Goal: Information Seeking & Learning: Check status

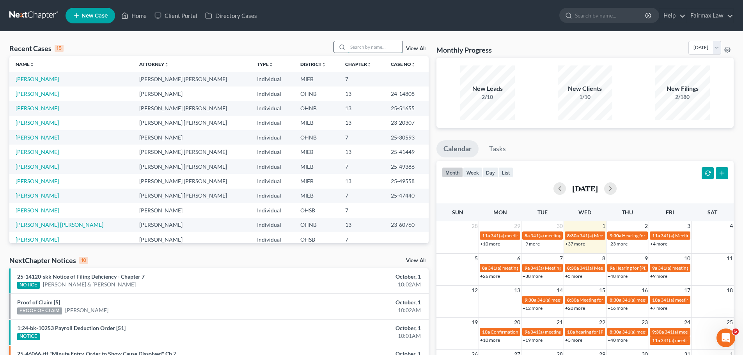
click at [393, 46] on input "search" at bounding box center [375, 46] width 55 height 11
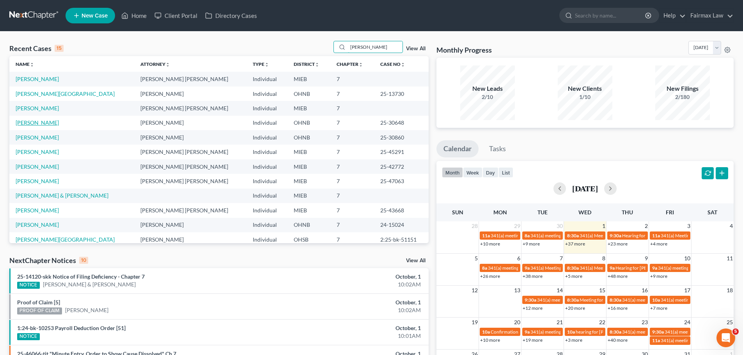
type input "[PERSON_NAME]"
click at [34, 125] on link "[PERSON_NAME]" at bounding box center [37, 122] width 43 height 7
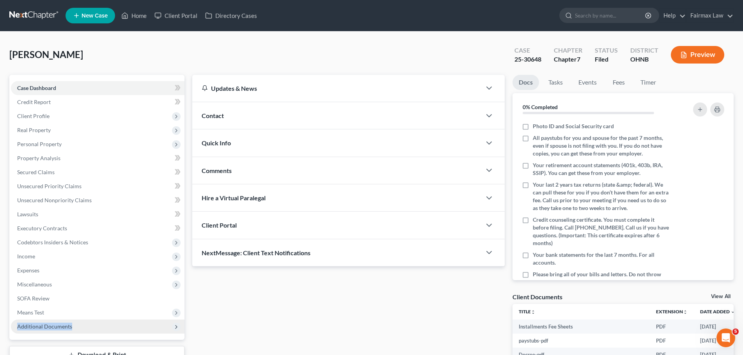
click at [86, 320] on ul "Case Dashboard Payments Invoices Payments Payments Credit Report Client Profile" at bounding box center [98, 207] width 174 height 253
click at [81, 327] on span "Additional Documents" at bounding box center [98, 327] width 174 height 14
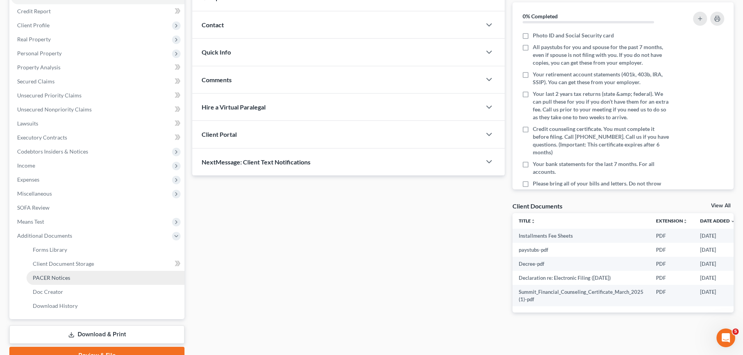
click at [83, 281] on link "PACER Notices" at bounding box center [106, 278] width 158 height 14
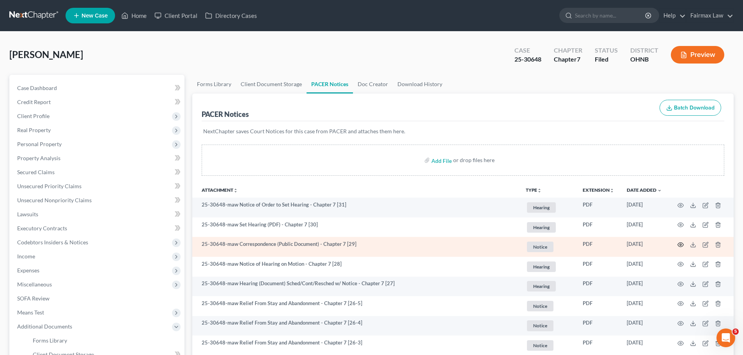
click at [682, 246] on icon "button" at bounding box center [681, 245] width 6 height 6
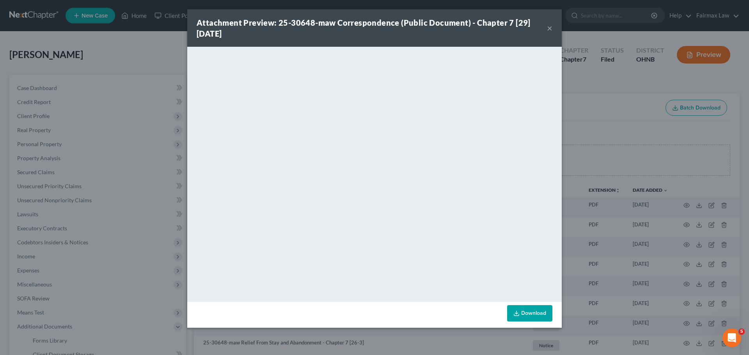
click at [611, 245] on div "Attachment Preview: 25-30648-maw Correspondence (Public Document) - Chapter 7 […" at bounding box center [374, 177] width 749 height 355
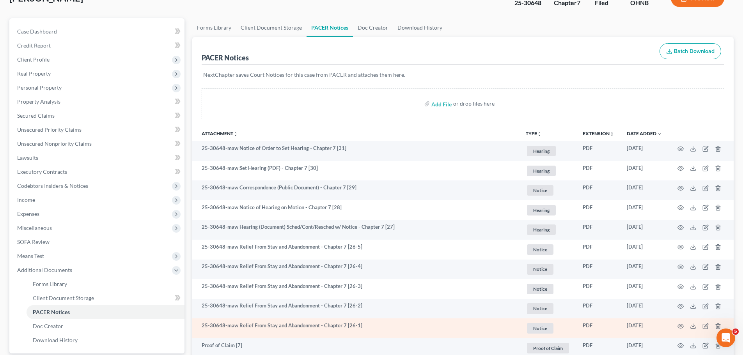
scroll to position [91, 0]
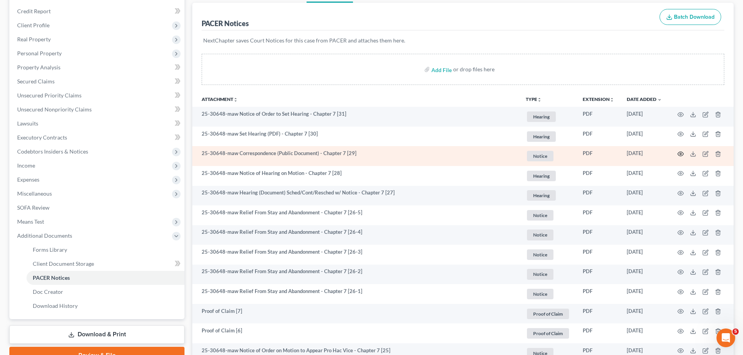
click at [681, 155] on circle "button" at bounding box center [681, 154] width 2 height 2
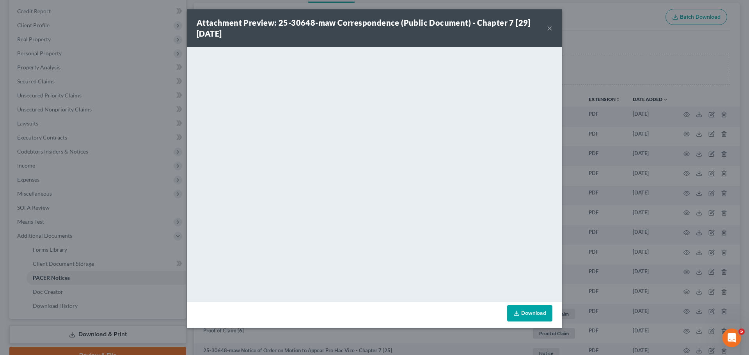
click at [626, 229] on div "Attachment Preview: 25-30648-maw Correspondence (Public Document) - Chapter 7 […" at bounding box center [374, 177] width 749 height 355
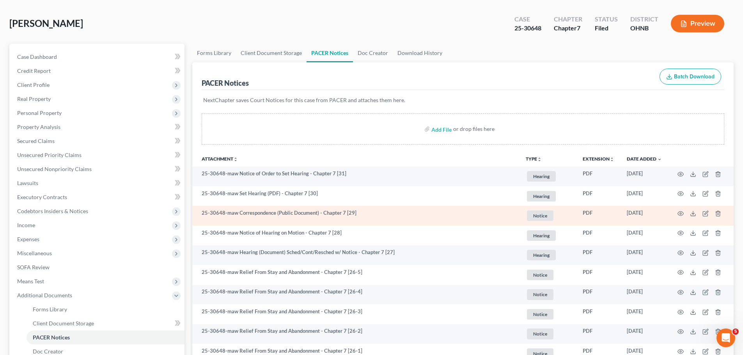
scroll to position [0, 0]
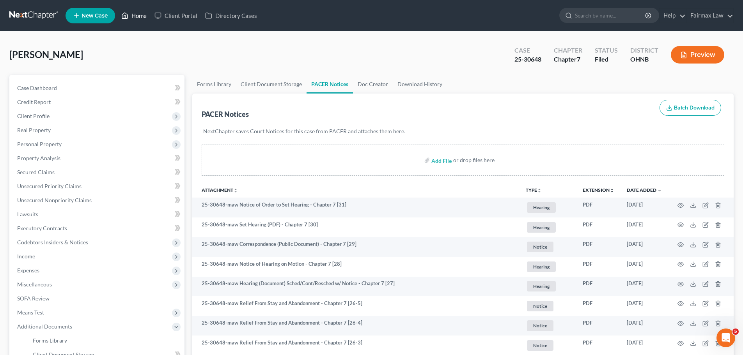
click at [136, 22] on link "Home" at bounding box center [133, 16] width 33 height 14
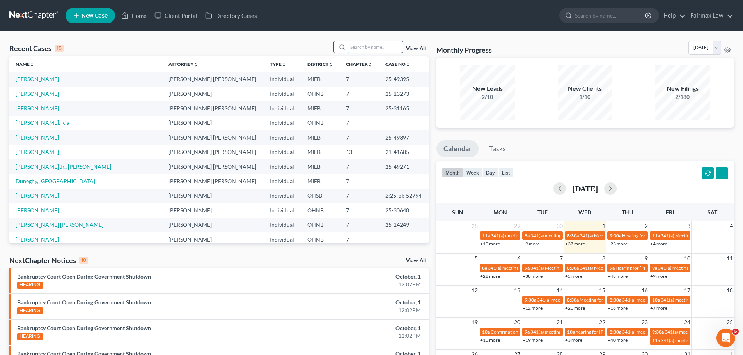
click at [375, 44] on input "search" at bounding box center [375, 46] width 55 height 11
click at [396, 45] on input "search" at bounding box center [375, 46] width 55 height 11
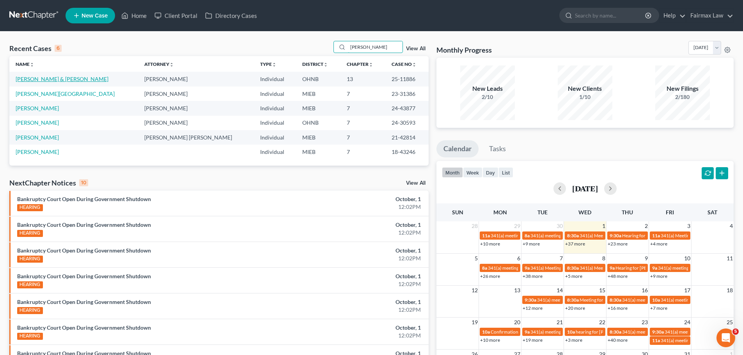
type input "[PERSON_NAME]"
click at [46, 81] on link "[PERSON_NAME] & [PERSON_NAME]" at bounding box center [62, 79] width 93 height 7
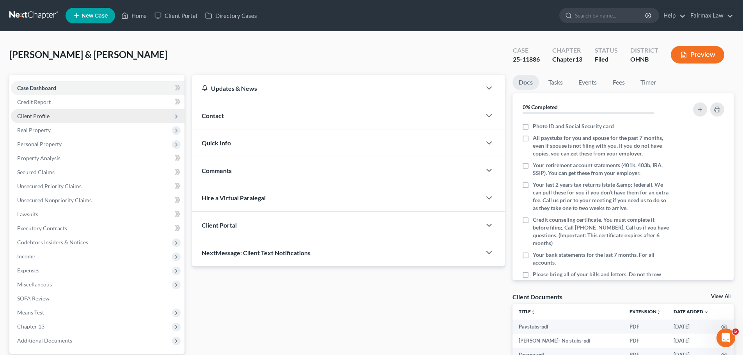
click at [41, 113] on span "Client Profile" at bounding box center [33, 116] width 32 height 7
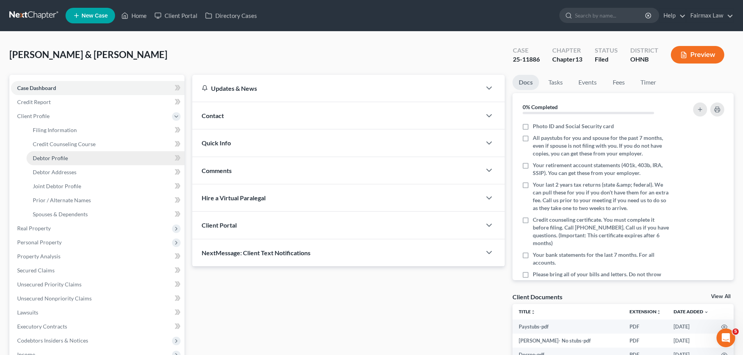
drag, startPoint x: 55, startPoint y: 162, endPoint x: 74, endPoint y: 162, distance: 18.7
click at [55, 162] on link "Debtor Profile" at bounding box center [106, 158] width 158 height 14
select select "1"
select select "2"
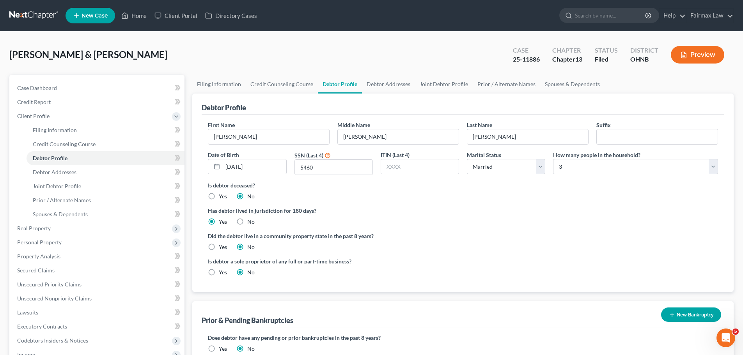
radio input "true"
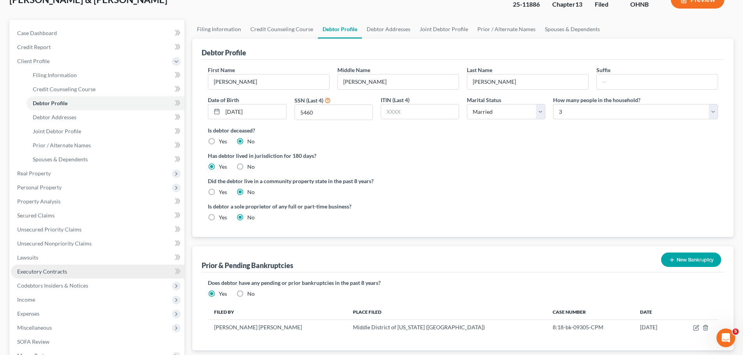
scroll to position [91, 0]
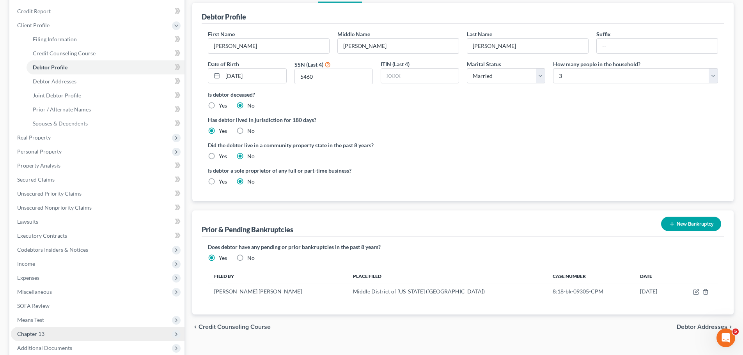
click at [46, 338] on span "Chapter 13" at bounding box center [98, 334] width 174 height 14
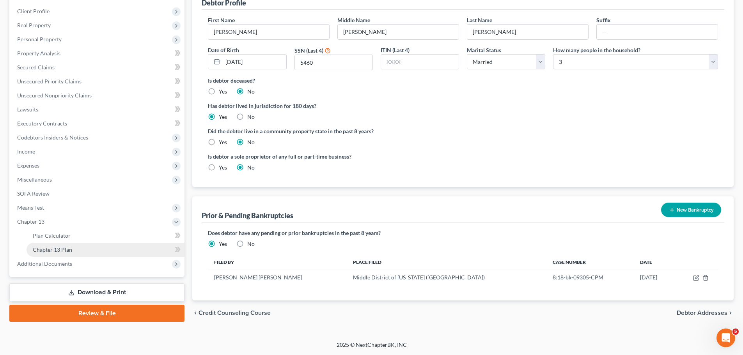
click at [78, 251] on link "Chapter 13 Plan" at bounding box center [106, 250] width 158 height 14
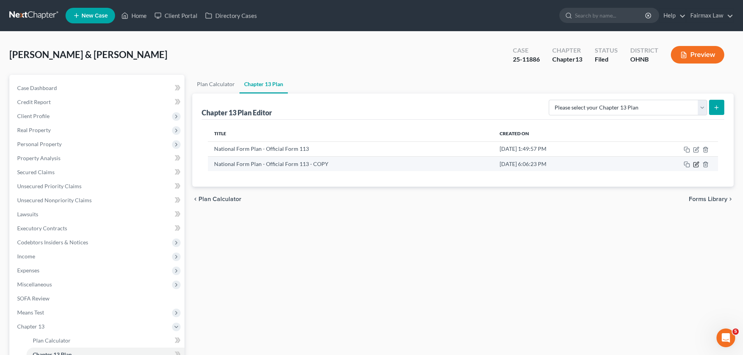
click at [697, 163] on icon "button" at bounding box center [696, 165] width 6 height 6
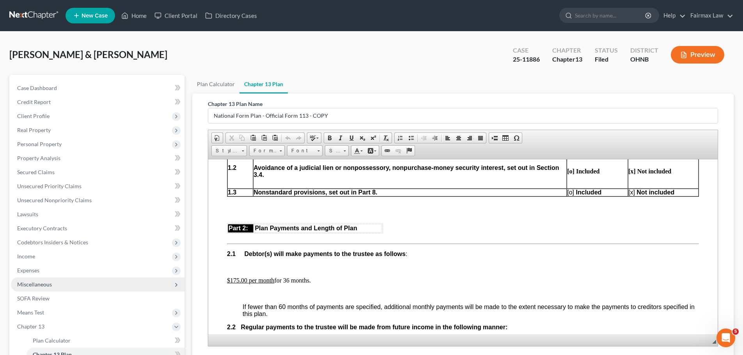
scroll to position [91, 0]
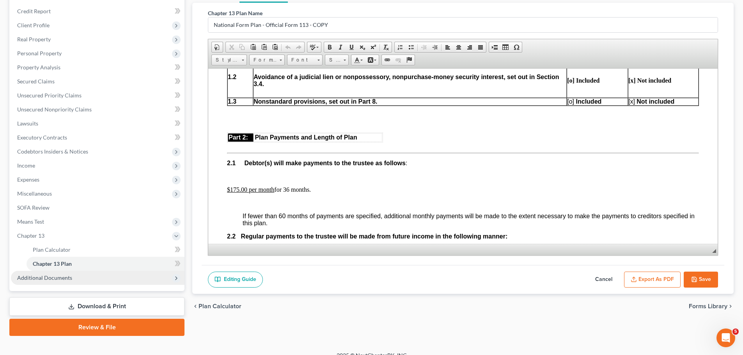
click at [59, 278] on span "Additional Documents" at bounding box center [44, 278] width 55 height 7
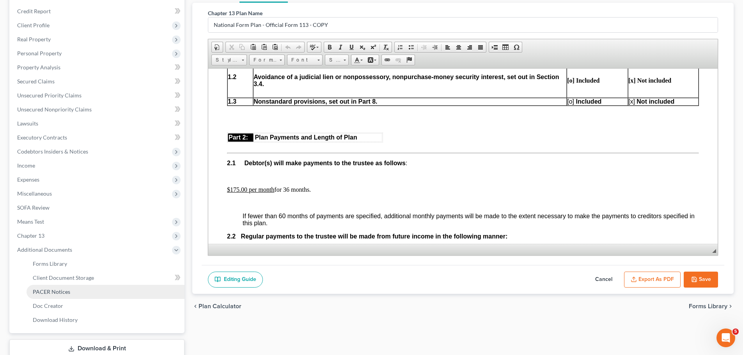
click at [62, 296] on link "PACER Notices" at bounding box center [106, 292] width 158 height 14
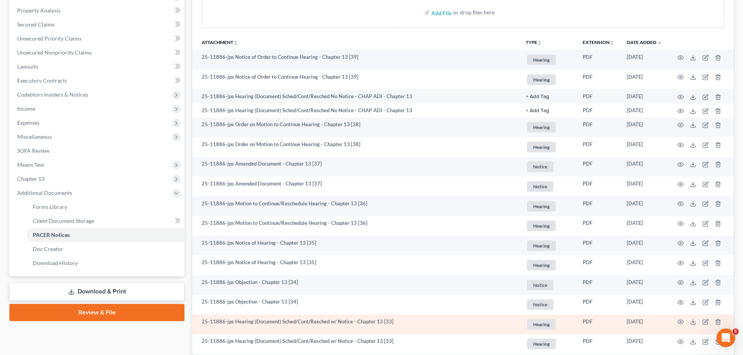
scroll to position [182, 0]
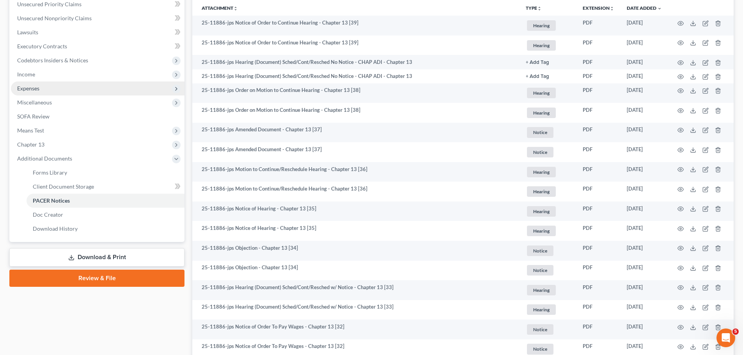
click at [60, 87] on span "Expenses" at bounding box center [98, 89] width 174 height 14
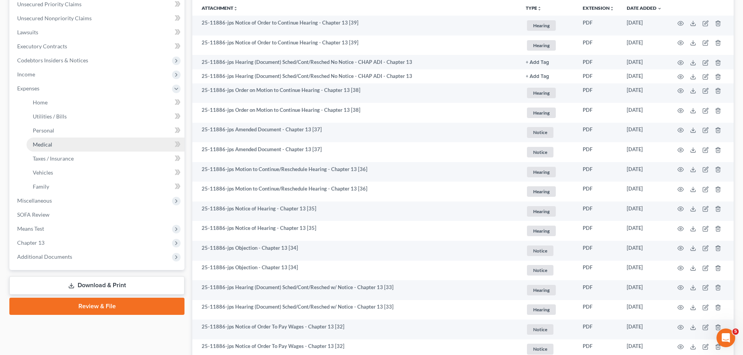
click at [41, 145] on span "Medical" at bounding box center [43, 144] width 20 height 7
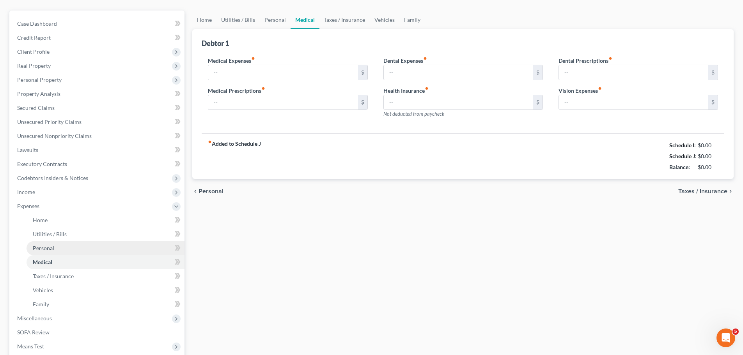
type input "150.00"
type input "40.00"
type input "20.00"
type input "0.00"
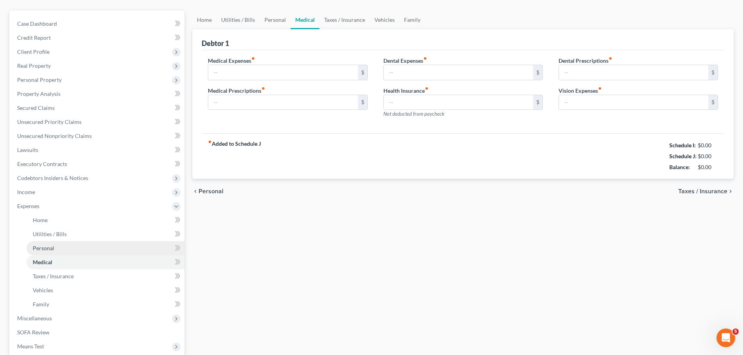
type input "0.00"
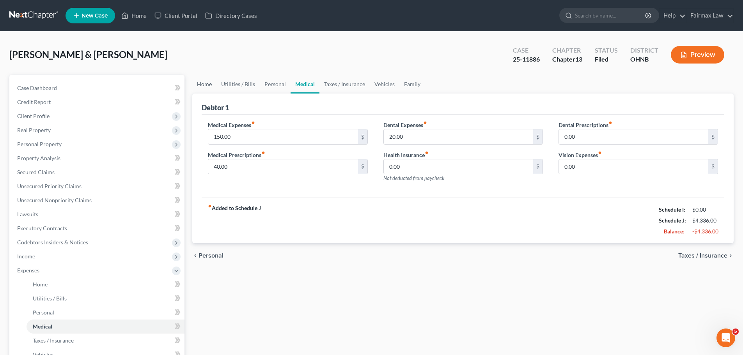
click at [203, 87] on link "Home" at bounding box center [204, 84] width 24 height 19
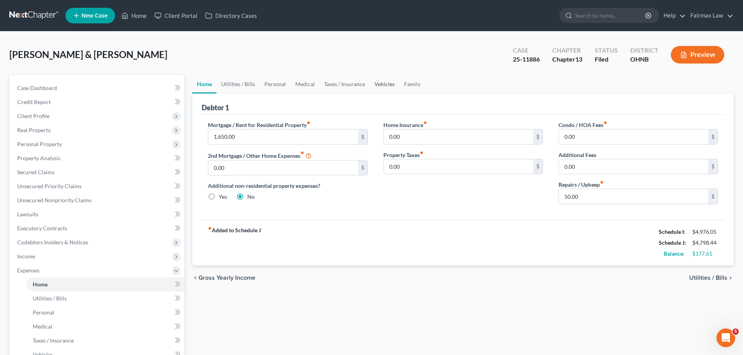
click at [381, 86] on link "Vehicles" at bounding box center [385, 84] width 30 height 19
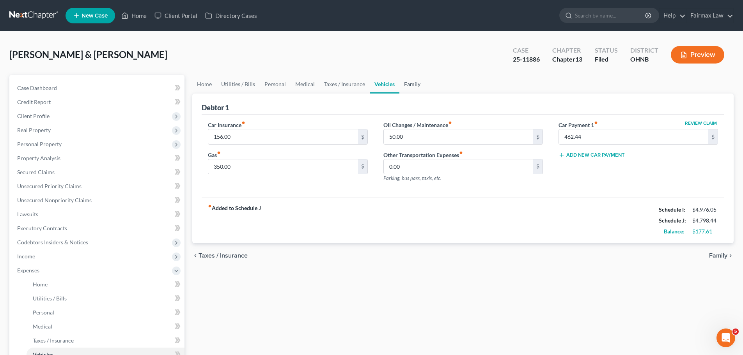
click at [405, 91] on link "Family" at bounding box center [413, 84] width 26 height 19
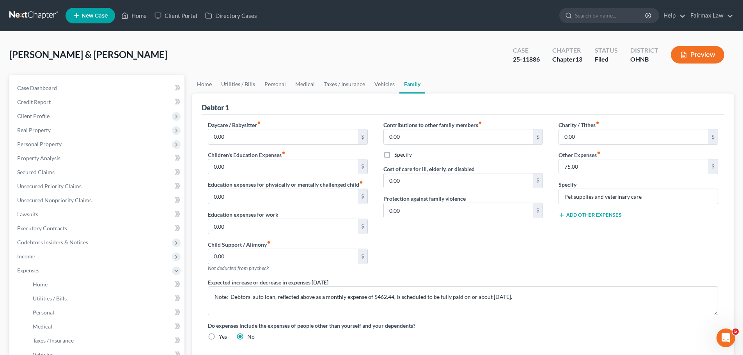
click at [359, 95] on div "Debtor 1" at bounding box center [463, 104] width 523 height 21
click at [351, 87] on link "Taxes / Insurance" at bounding box center [345, 84] width 50 height 19
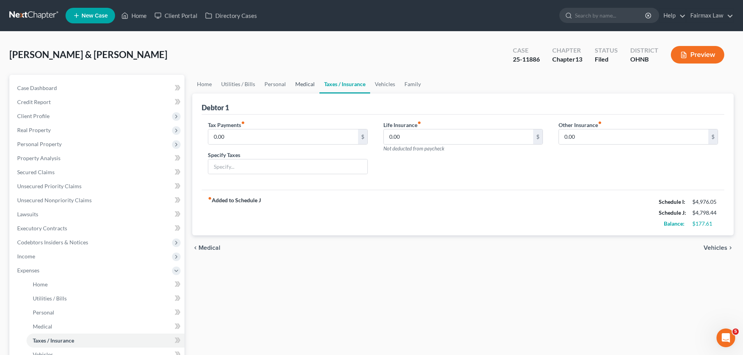
click at [308, 81] on link "Medical" at bounding box center [305, 84] width 29 height 19
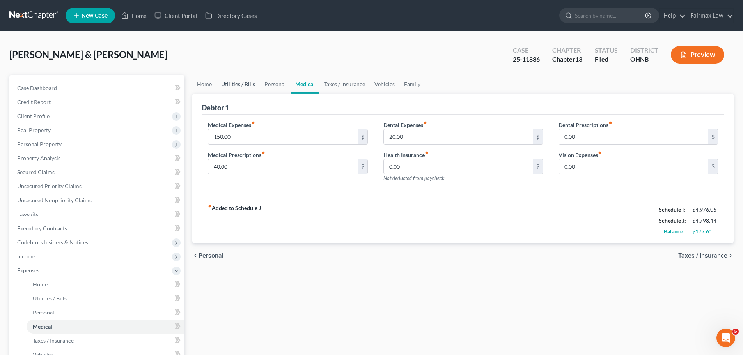
click at [258, 87] on link "Utilities / Bills" at bounding box center [238, 84] width 43 height 19
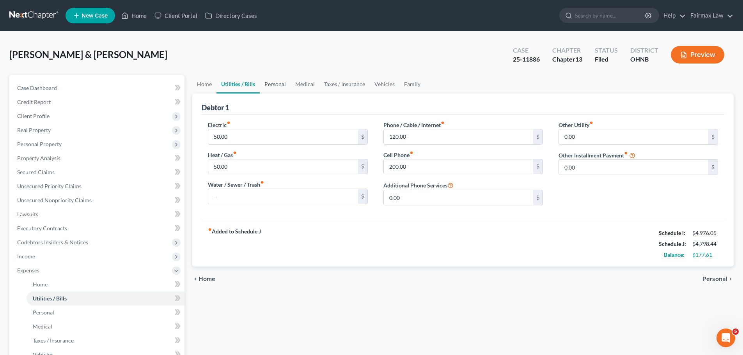
click at [267, 87] on link "Personal" at bounding box center [275, 84] width 31 height 19
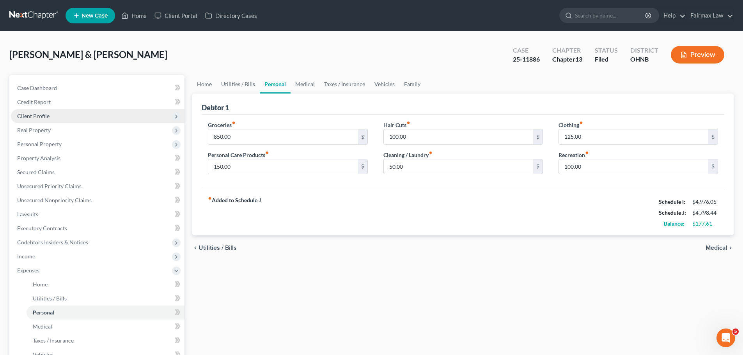
click at [85, 112] on span "Client Profile" at bounding box center [98, 116] width 174 height 14
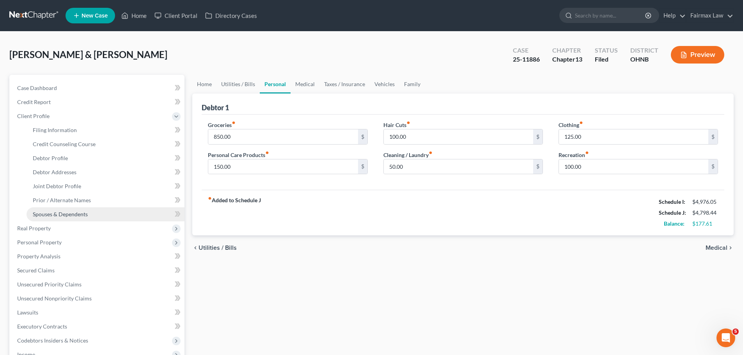
click at [66, 208] on link "Spouses & Dependents" at bounding box center [106, 215] width 158 height 14
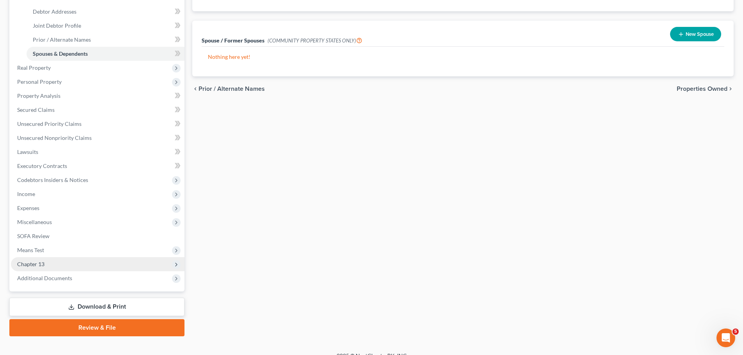
scroll to position [172, 0]
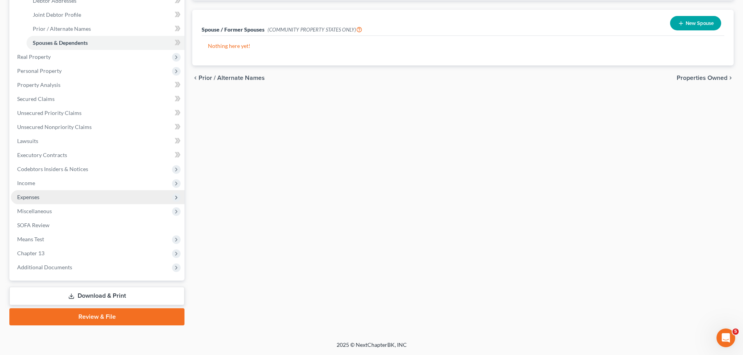
click at [49, 195] on span "Expenses" at bounding box center [98, 197] width 174 height 14
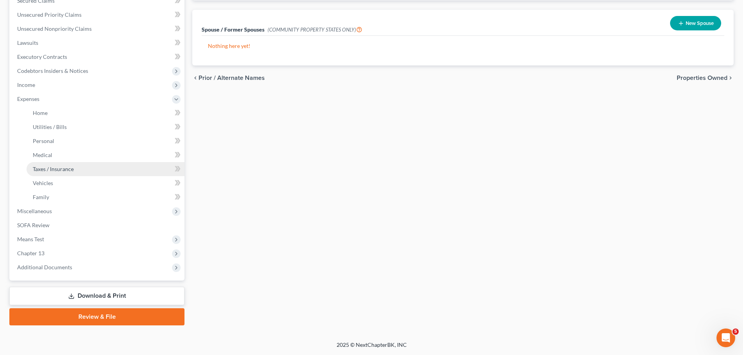
click at [75, 163] on link "Taxes / Insurance" at bounding box center [106, 169] width 158 height 14
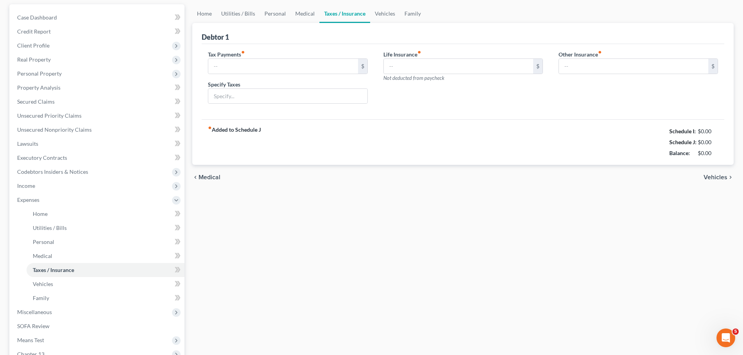
type input "0.00"
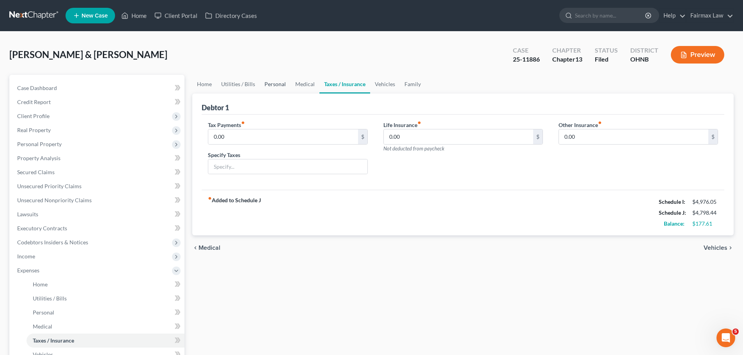
click at [287, 89] on link "Personal" at bounding box center [275, 84] width 31 height 19
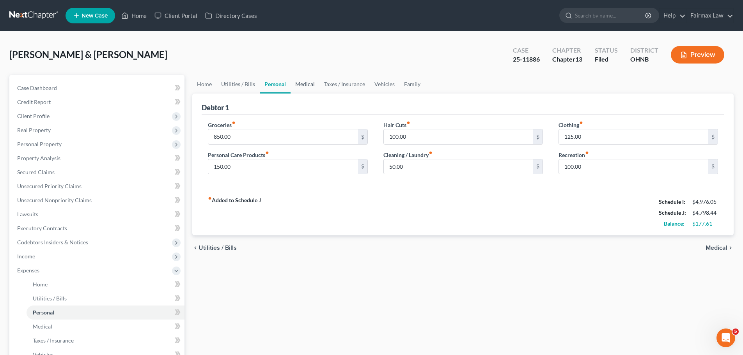
click at [292, 89] on link "Medical" at bounding box center [305, 84] width 29 height 19
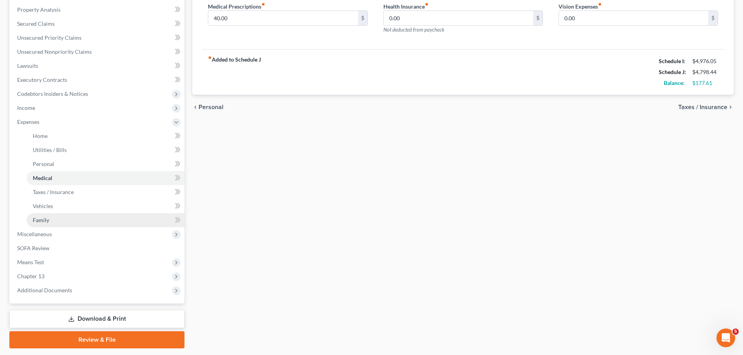
scroll to position [172, 0]
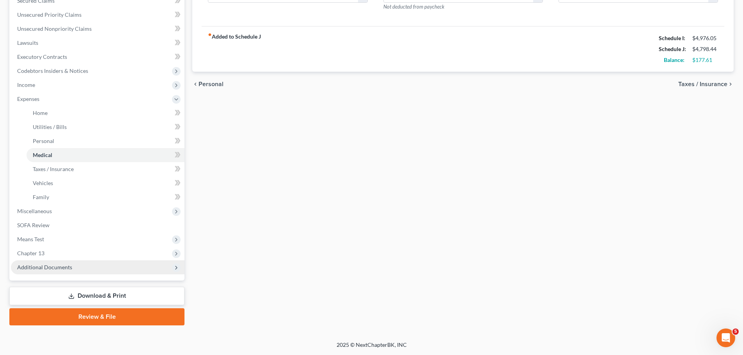
click at [88, 263] on span "Additional Documents" at bounding box center [98, 268] width 174 height 14
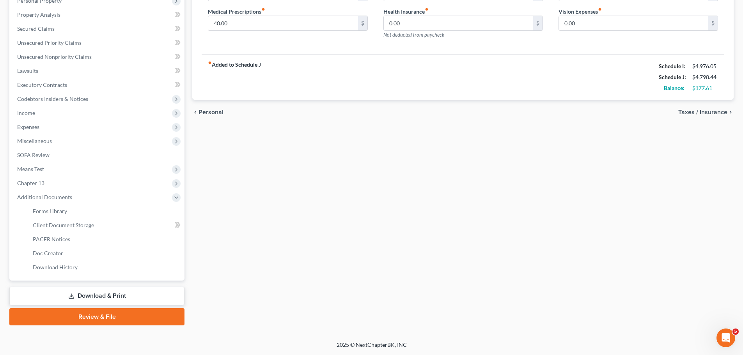
scroll to position [144, 0]
click at [73, 240] on link "PACER Notices" at bounding box center [106, 240] width 158 height 14
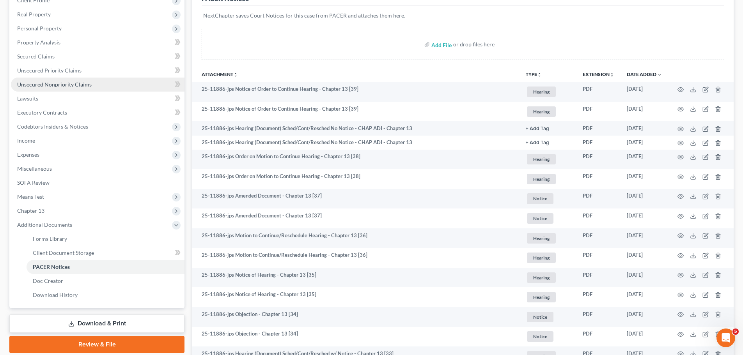
scroll to position [91, 0]
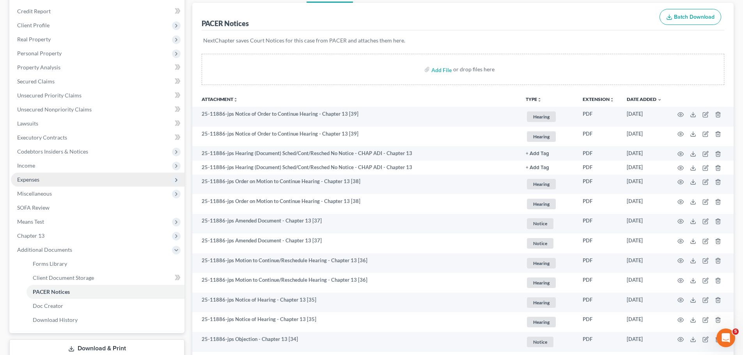
drag, startPoint x: 63, startPoint y: 171, endPoint x: 62, endPoint y: 181, distance: 10.2
click at [63, 171] on span "Income" at bounding box center [98, 166] width 174 height 14
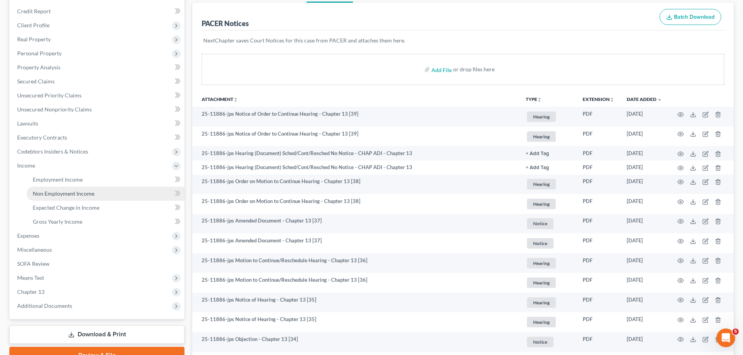
click at [60, 196] on span "Non Employment Income" at bounding box center [64, 193] width 62 height 7
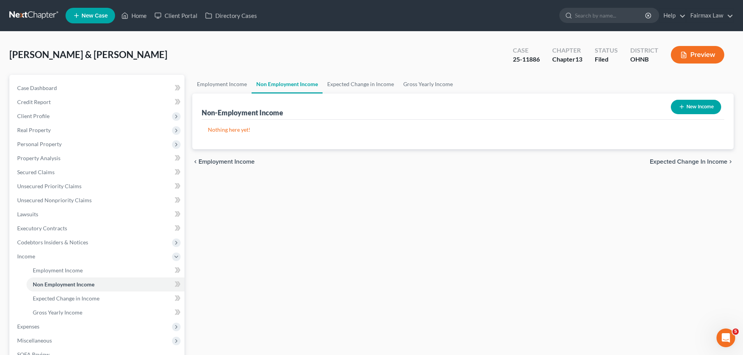
click at [224, 95] on div "Non-Employment Income New Income" at bounding box center [463, 107] width 523 height 26
click at [227, 87] on link "Employment Income" at bounding box center [221, 84] width 59 height 19
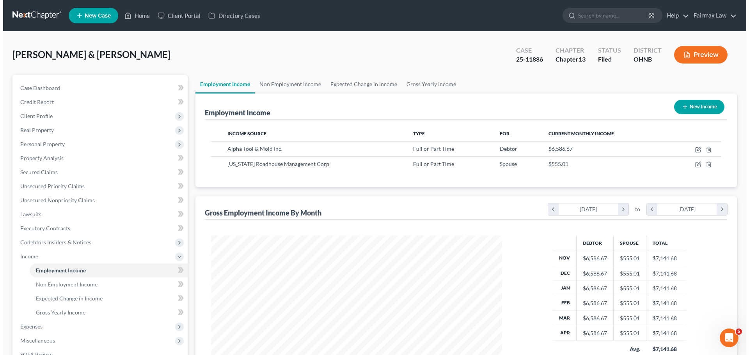
scroll to position [146, 307]
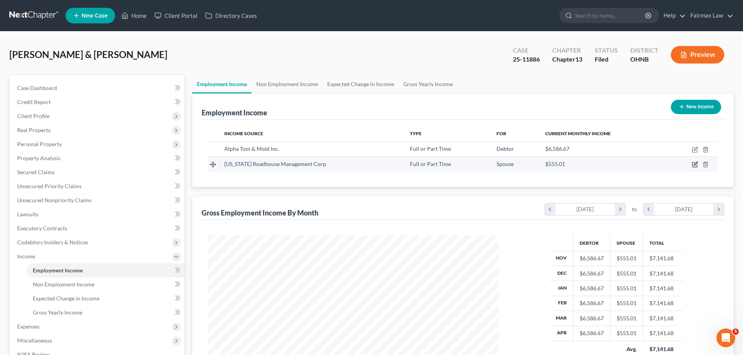
click at [692, 163] on icon "button" at bounding box center [695, 165] width 6 height 6
select select "0"
select select "36"
select select "3"
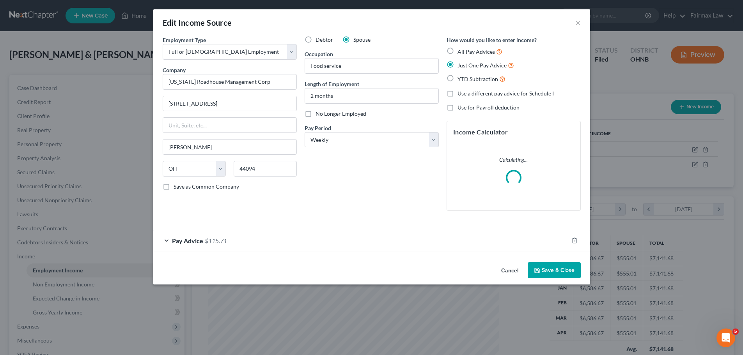
scroll to position [147, 309]
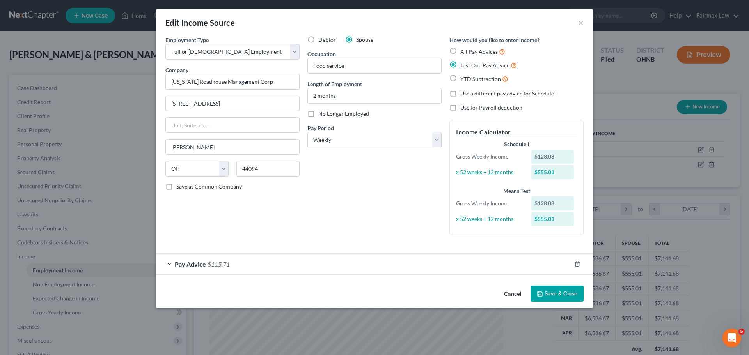
click at [515, 290] on button "Cancel" at bounding box center [513, 295] width 30 height 16
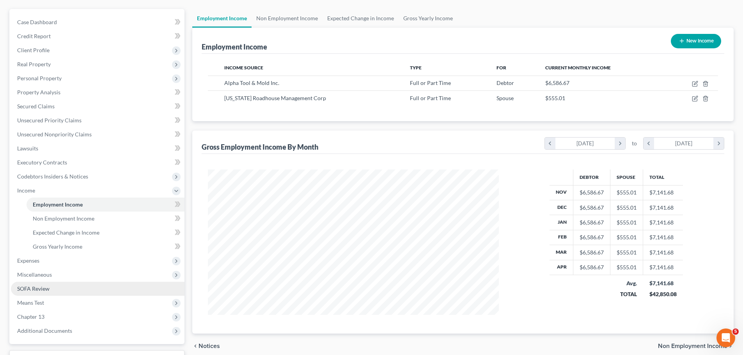
scroll to position [91, 0]
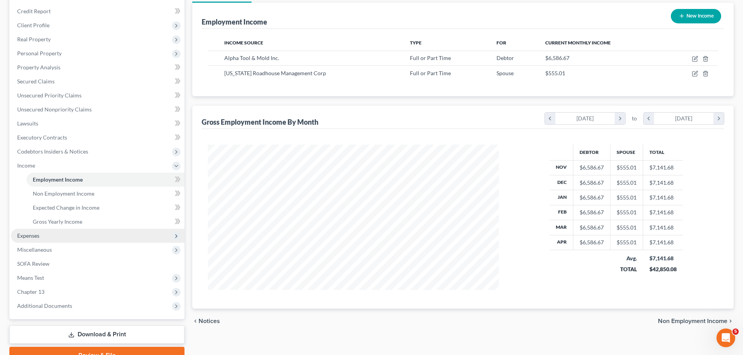
click at [42, 231] on span "Expenses" at bounding box center [98, 236] width 174 height 14
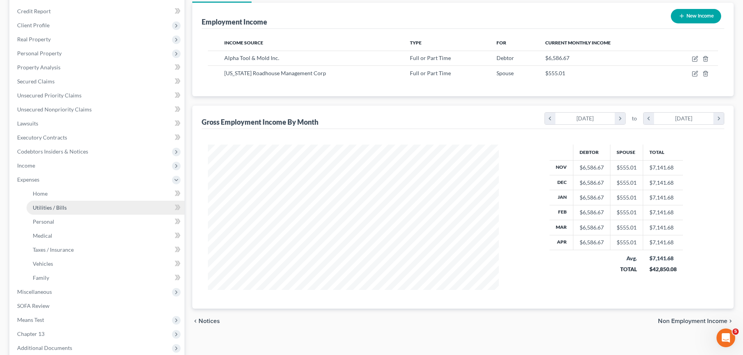
click at [52, 212] on link "Utilities / Bills" at bounding box center [106, 208] width 158 height 14
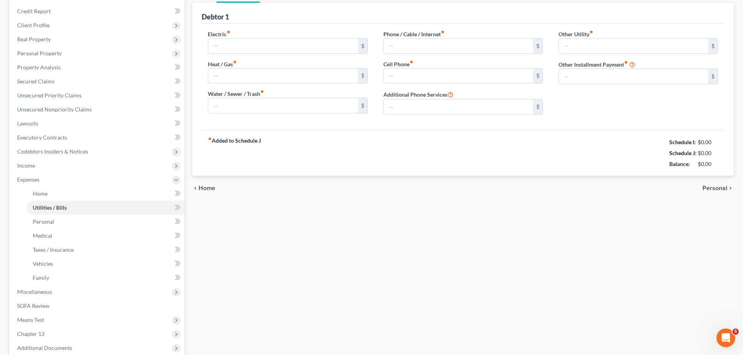
scroll to position [20, 0]
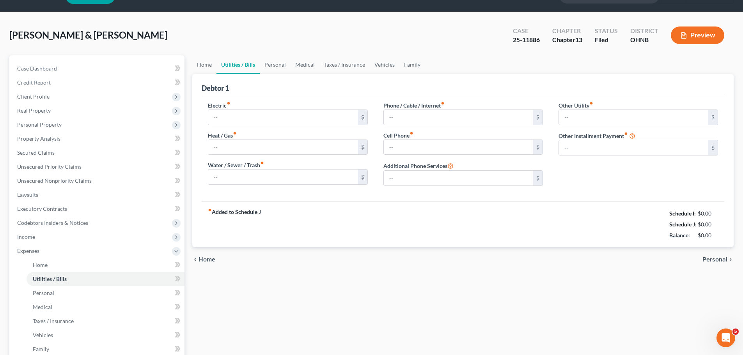
type input "50.00"
type input "120.00"
type input "200.00"
type input "0.00"
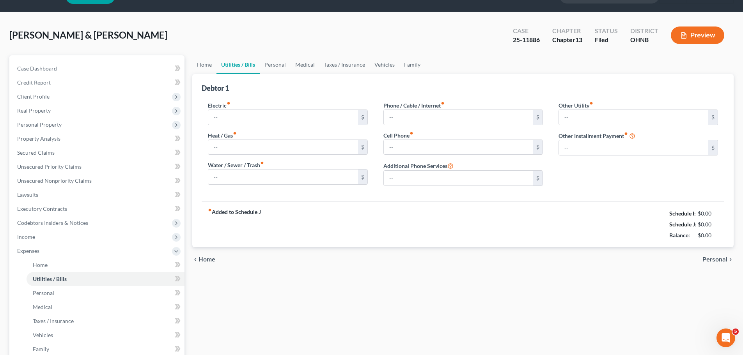
type input "0.00"
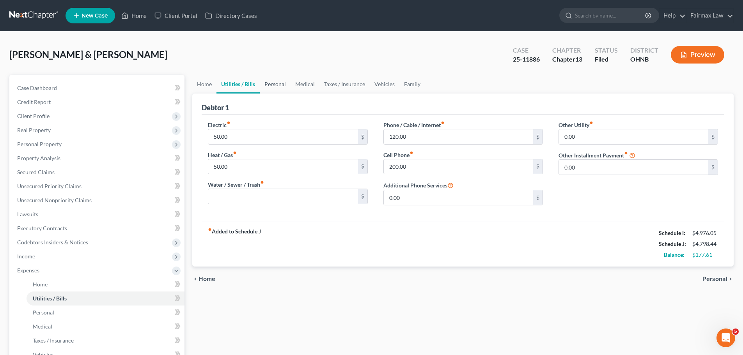
click at [273, 90] on link "Personal" at bounding box center [275, 84] width 31 height 19
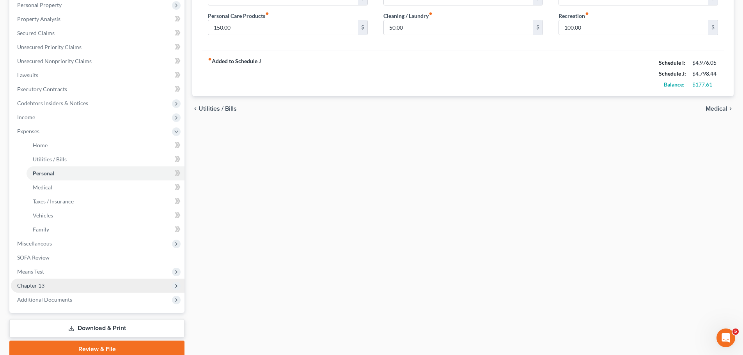
scroll to position [172, 0]
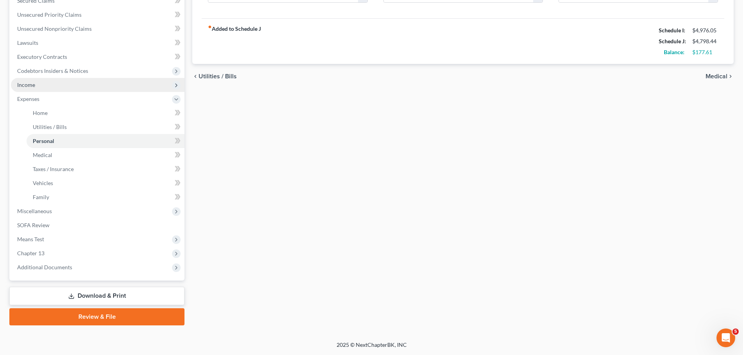
click at [51, 89] on span "Income" at bounding box center [98, 85] width 174 height 14
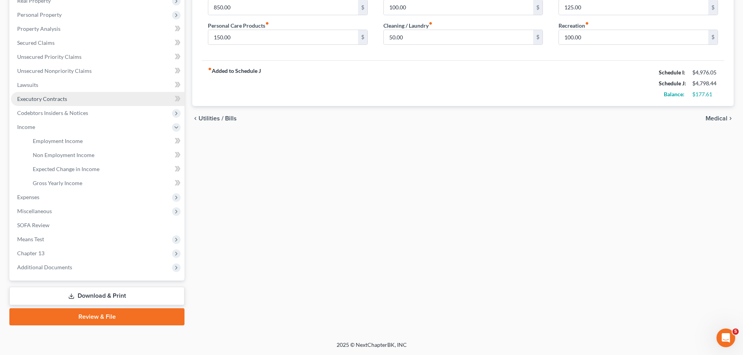
scroll to position [130, 0]
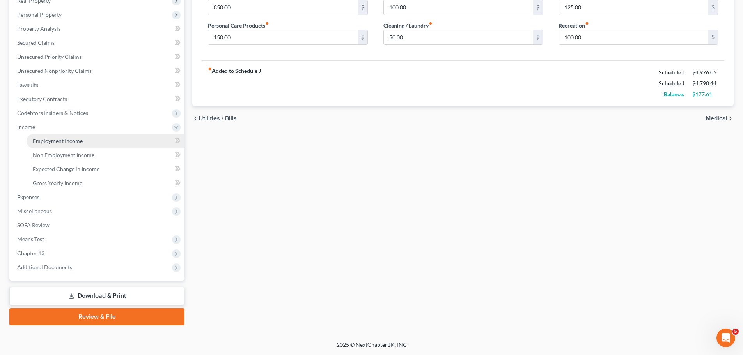
click at [64, 141] on span "Employment Income" at bounding box center [58, 141] width 50 height 7
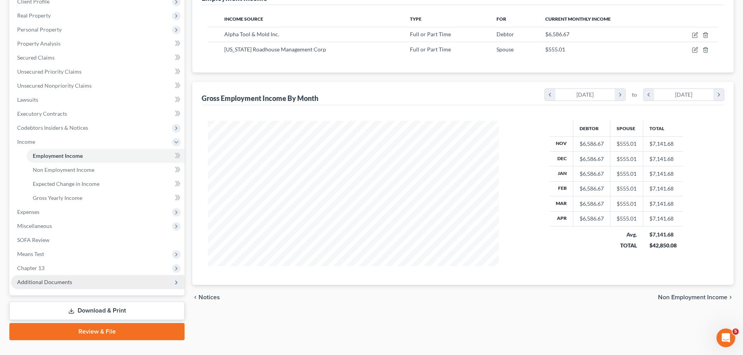
scroll to position [130, 0]
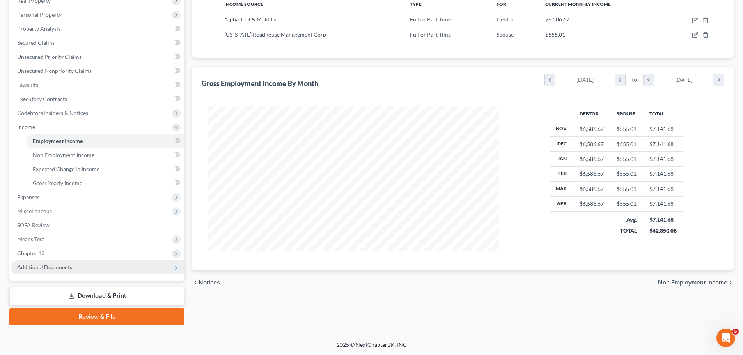
click at [53, 270] on span "Additional Documents" at bounding box center [44, 267] width 55 height 7
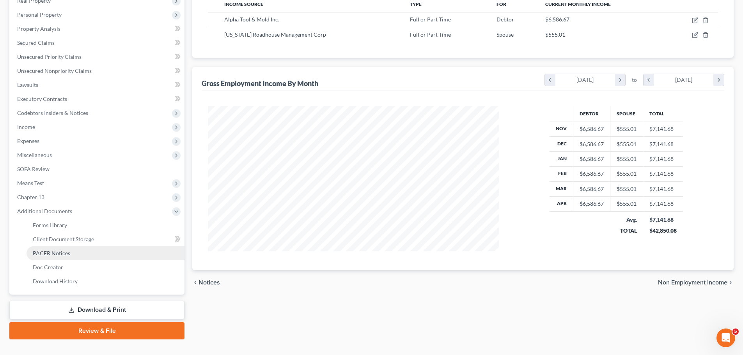
click at [60, 251] on span "PACER Notices" at bounding box center [51, 253] width 37 height 7
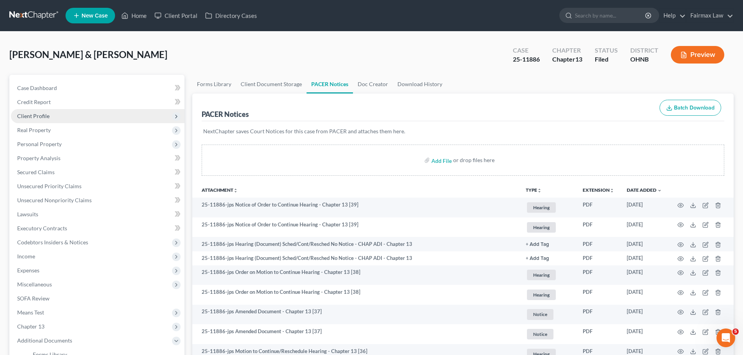
click at [47, 119] on span "Client Profile" at bounding box center [33, 116] width 32 height 7
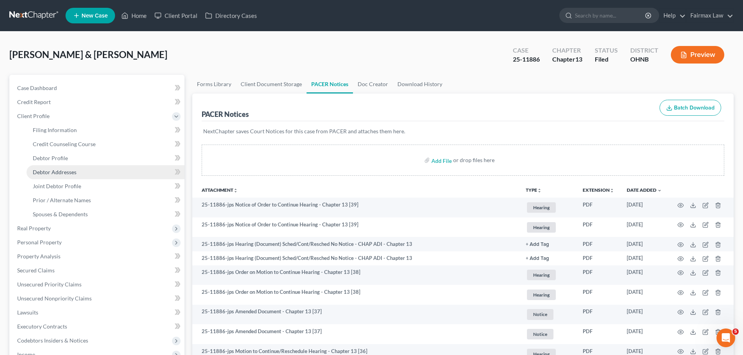
click at [57, 172] on span "Debtor Addresses" at bounding box center [55, 172] width 44 height 7
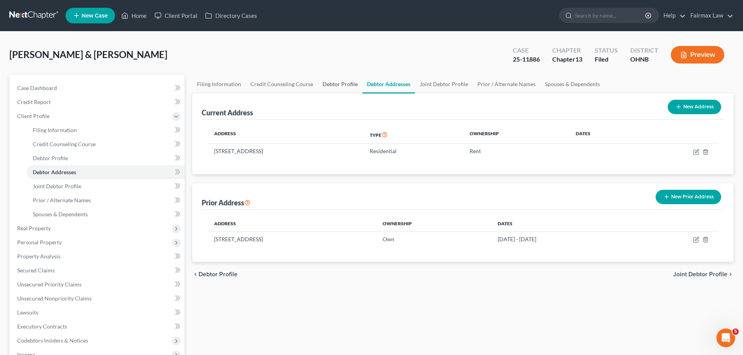
click at [350, 85] on link "Debtor Profile" at bounding box center [340, 84] width 44 height 19
select select "1"
select select "2"
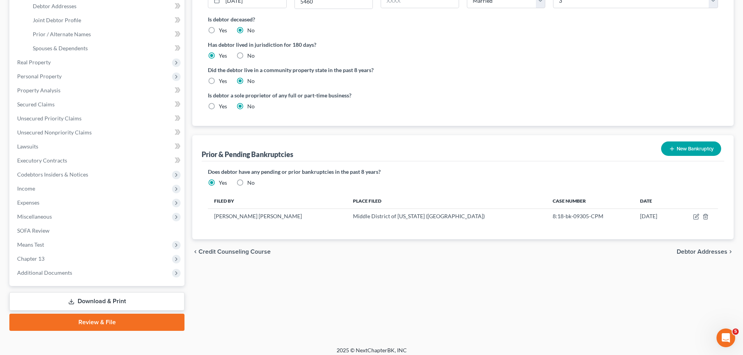
scroll to position [172, 0]
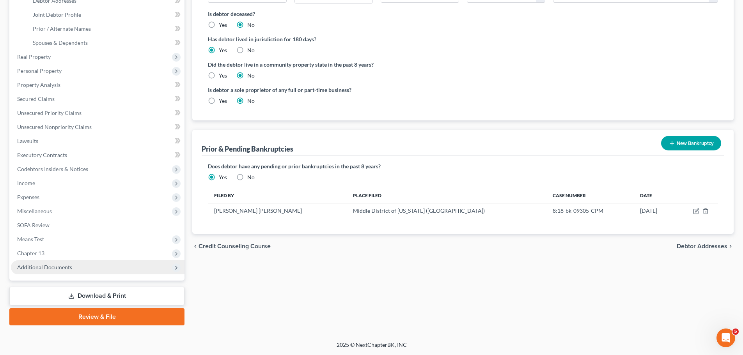
click at [129, 263] on span "Additional Documents" at bounding box center [98, 268] width 174 height 14
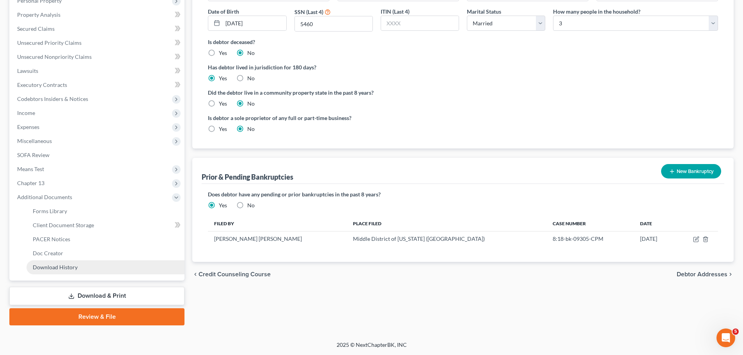
scroll to position [144, 0]
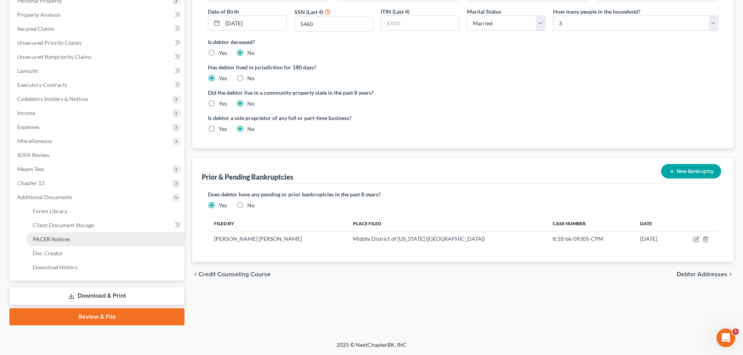
click at [67, 246] on link "PACER Notices" at bounding box center [106, 240] width 158 height 14
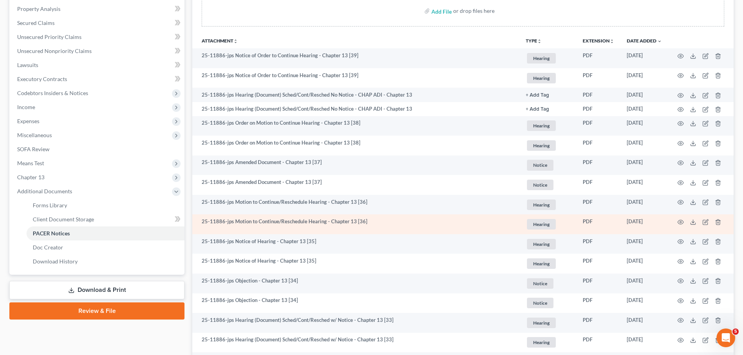
scroll to position [182, 0]
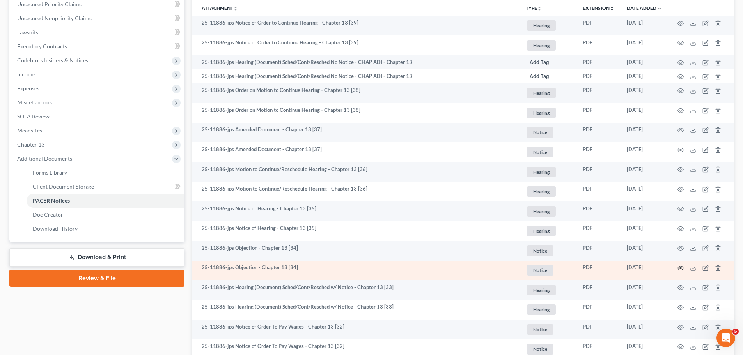
click at [682, 266] on icon "button" at bounding box center [681, 268] width 6 height 6
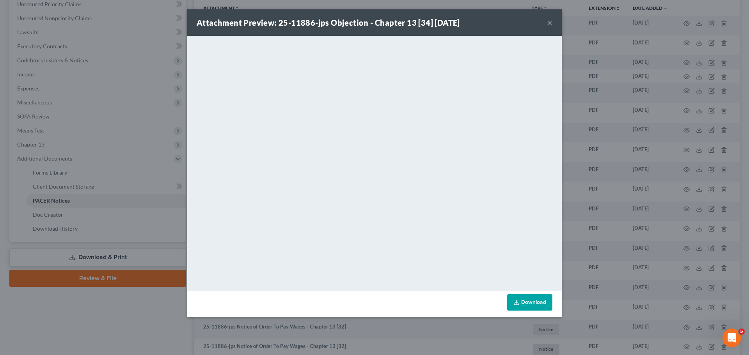
drag, startPoint x: 707, startPoint y: 161, endPoint x: 100, endPoint y: 211, distance: 609.3
click at [707, 161] on div "Attachment Preview: 25-11886-jps Objection - Chapter 13 [34] [DATE] × <object n…" at bounding box center [374, 177] width 749 height 355
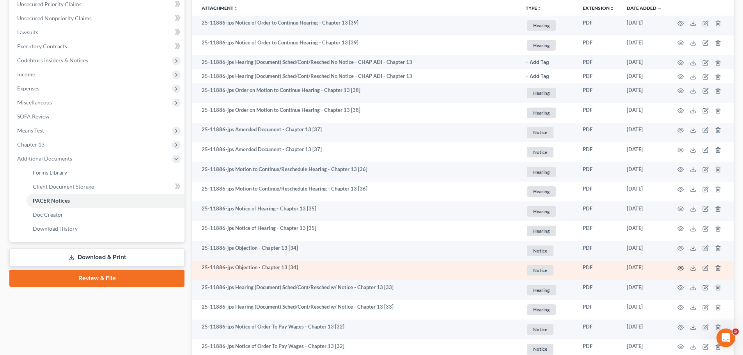
click at [679, 270] on icon "button" at bounding box center [681, 268] width 6 height 6
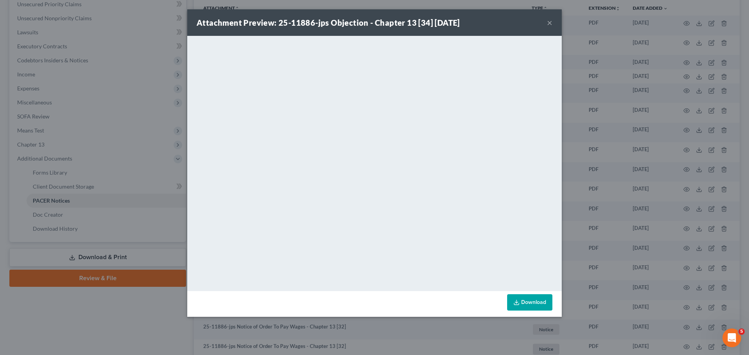
click at [583, 153] on div "Attachment Preview: 25-11886-jps Objection - Chapter 13 [34] [DATE] × <object n…" at bounding box center [374, 177] width 749 height 355
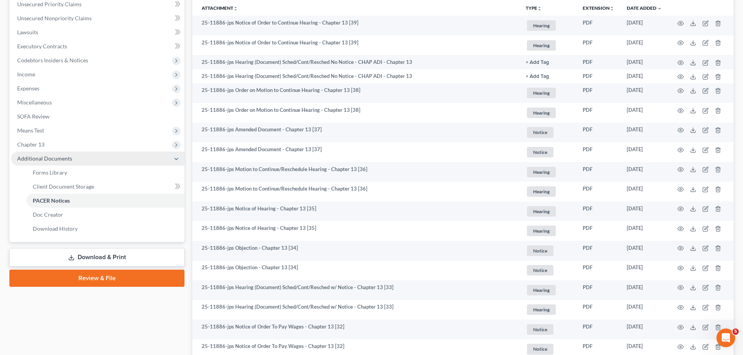
drag, startPoint x: 57, startPoint y: 139, endPoint x: 54, endPoint y: 154, distance: 15.0
click at [57, 139] on span "Chapter 13" at bounding box center [98, 145] width 174 height 14
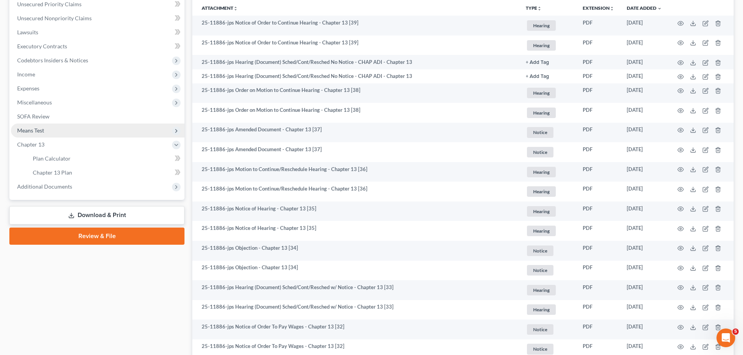
click at [54, 134] on span "Means Test" at bounding box center [98, 131] width 174 height 14
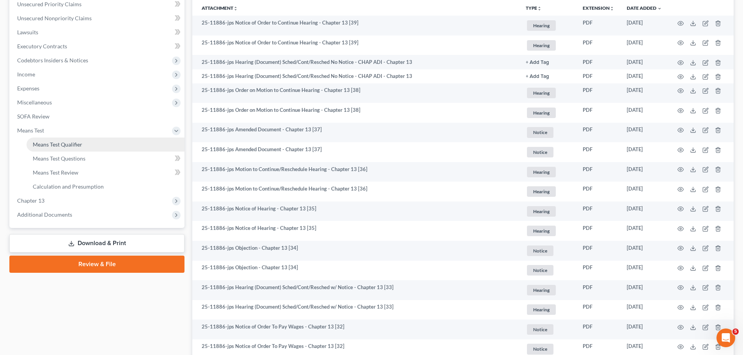
click at [53, 146] on span "Means Test Qualifier" at bounding box center [58, 144] width 50 height 7
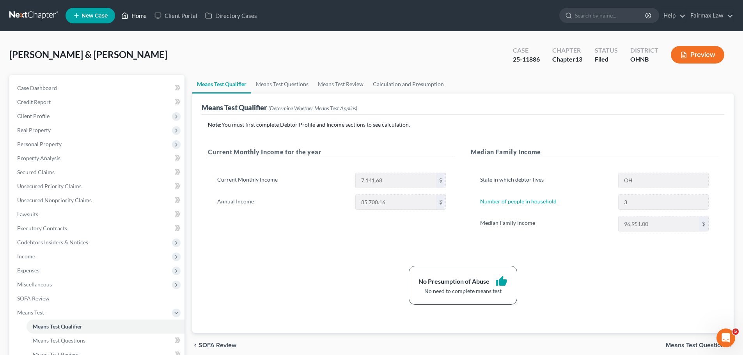
click at [144, 16] on link "Home" at bounding box center [133, 16] width 33 height 14
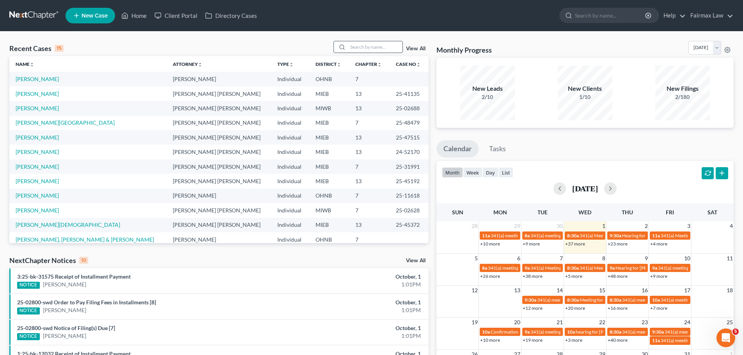
click at [359, 44] on input "search" at bounding box center [375, 46] width 55 height 11
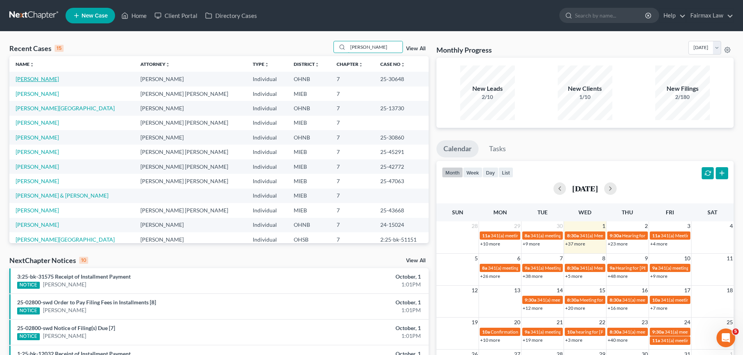
type input "[PERSON_NAME]"
click at [48, 80] on link "[PERSON_NAME]" at bounding box center [37, 79] width 43 height 7
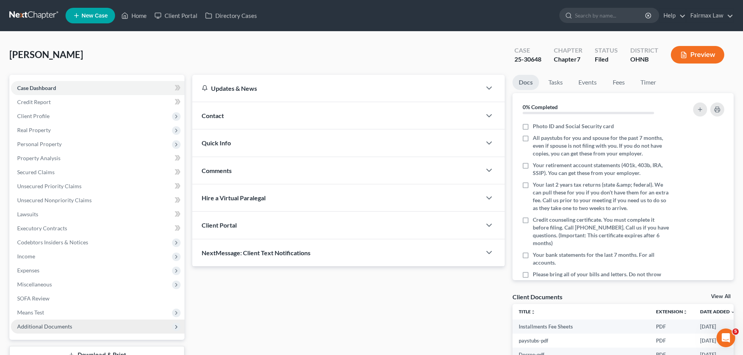
drag, startPoint x: 90, startPoint y: 328, endPoint x: 85, endPoint y: 327, distance: 4.9
click at [90, 328] on span "Additional Documents" at bounding box center [98, 327] width 174 height 14
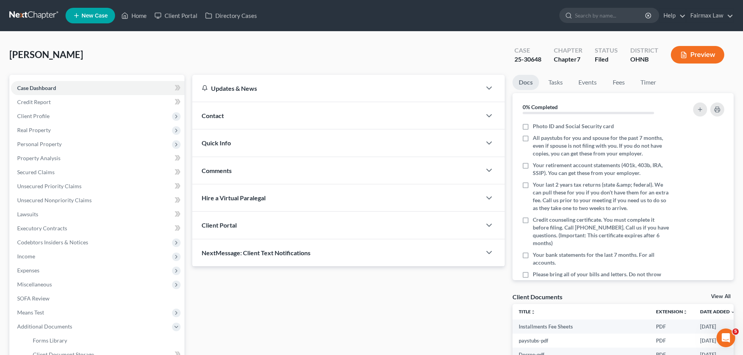
scroll to position [91, 0]
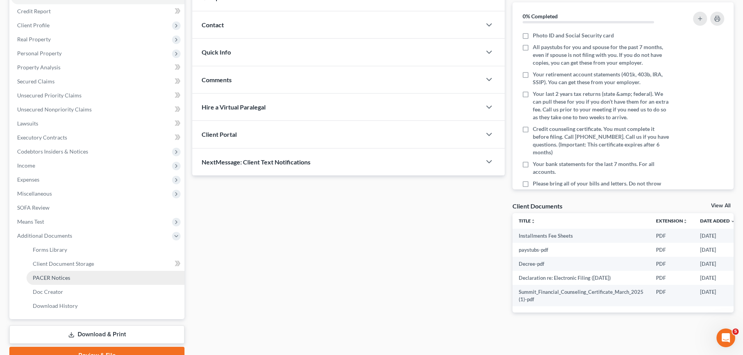
click at [56, 277] on span "PACER Notices" at bounding box center [51, 278] width 37 height 7
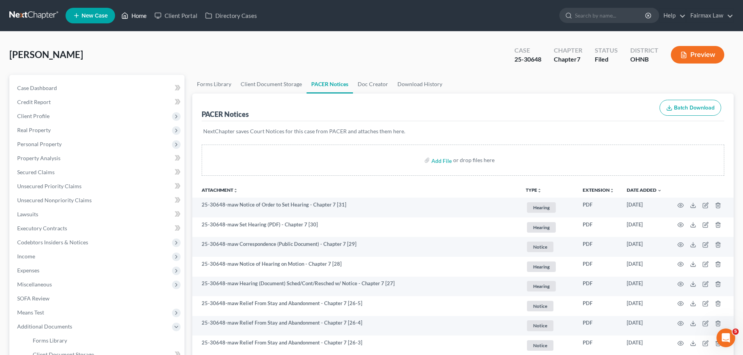
click at [138, 14] on link "Home" at bounding box center [133, 16] width 33 height 14
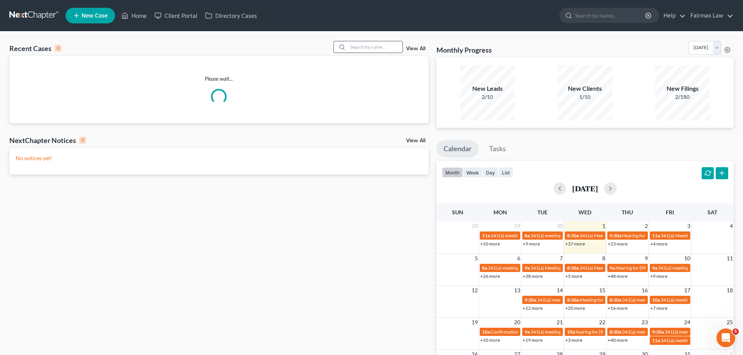
click at [392, 46] on input "search" at bounding box center [375, 46] width 55 height 11
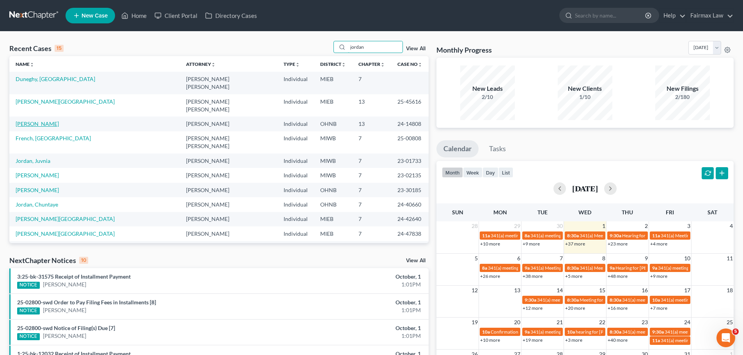
type input "jordan"
click at [41, 121] on link "[PERSON_NAME]" at bounding box center [37, 124] width 43 height 7
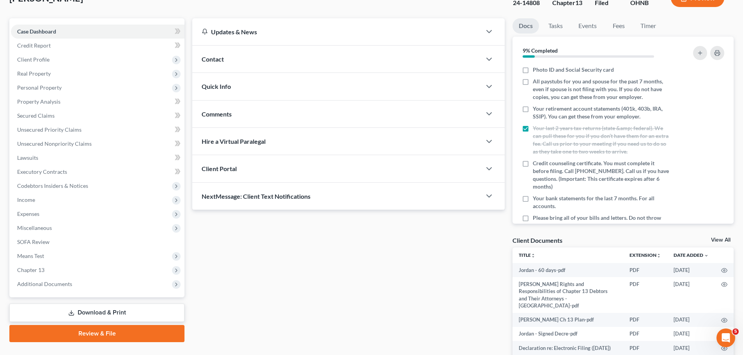
scroll to position [91, 0]
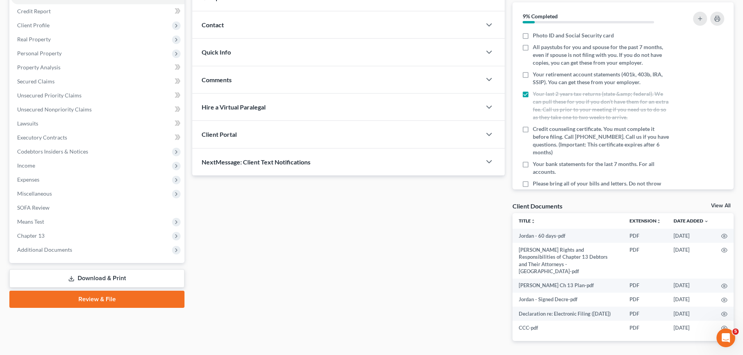
drag, startPoint x: 84, startPoint y: 251, endPoint x: 64, endPoint y: 285, distance: 39.5
click at [85, 251] on span "Additional Documents" at bounding box center [98, 250] width 174 height 14
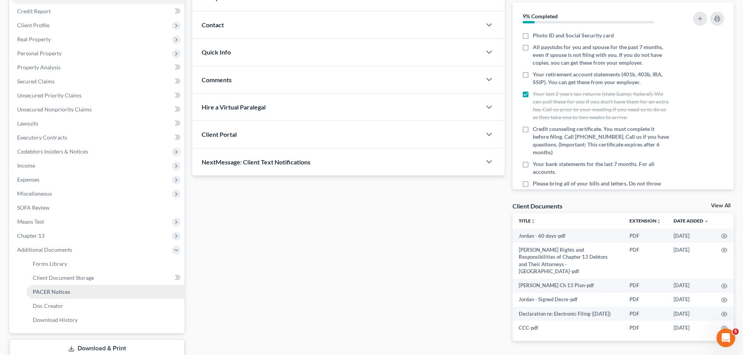
click at [71, 285] on link "PACER Notices" at bounding box center [106, 292] width 158 height 14
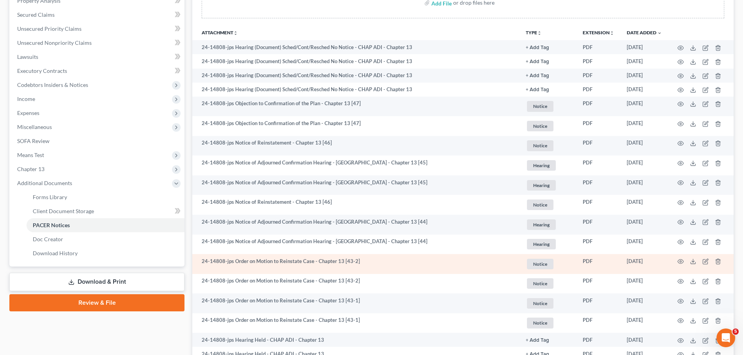
scroll to position [182, 0]
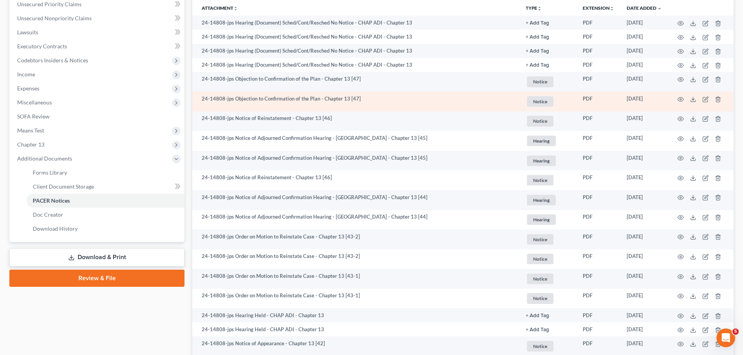
click at [682, 103] on td at bounding box center [701, 102] width 66 height 20
click at [683, 96] on td at bounding box center [701, 102] width 66 height 20
click at [682, 96] on icon "button" at bounding box center [681, 99] width 6 height 6
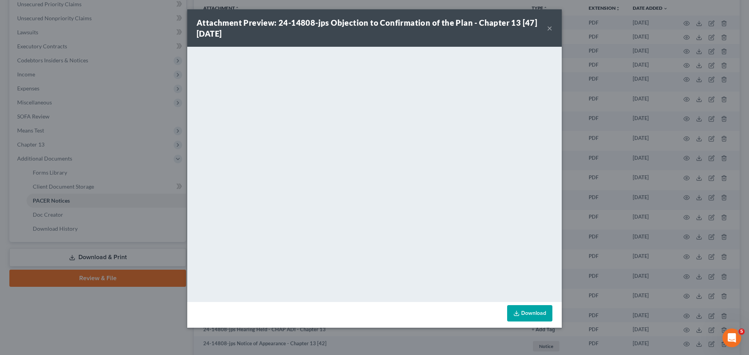
click at [622, 165] on div "Attachment Preview: 24-14808-jps Objection to Confirmation of the Plan - Chapte…" at bounding box center [374, 177] width 749 height 355
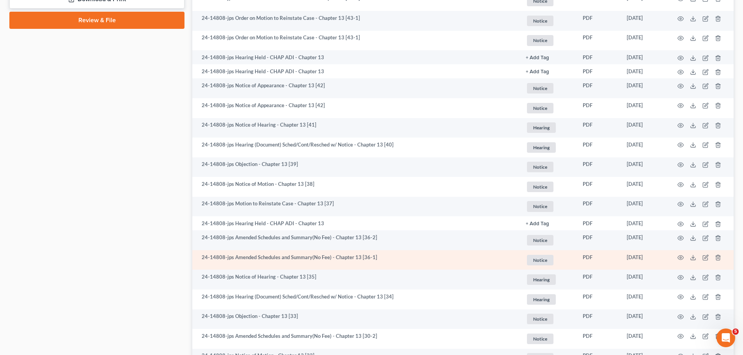
scroll to position [455, 0]
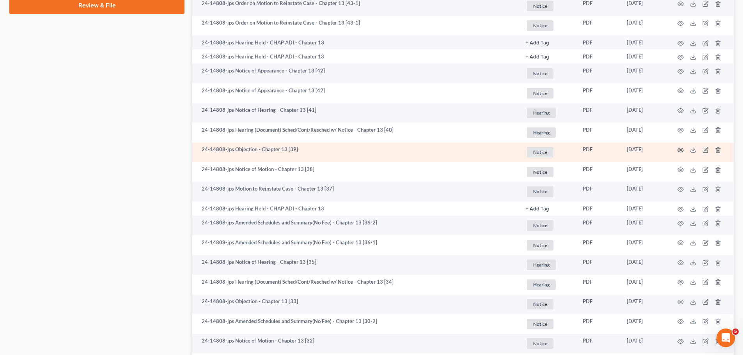
click at [681, 149] on circle "button" at bounding box center [681, 150] width 2 height 2
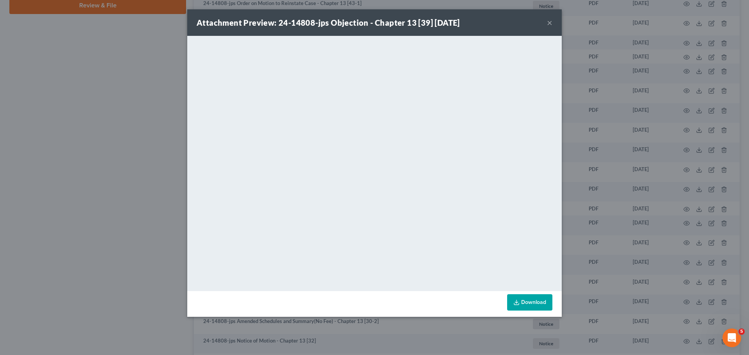
click at [41, 174] on div "Attachment Preview: 24-14808-jps Objection - Chapter 13 [39] [DATE] × <object n…" at bounding box center [374, 177] width 749 height 355
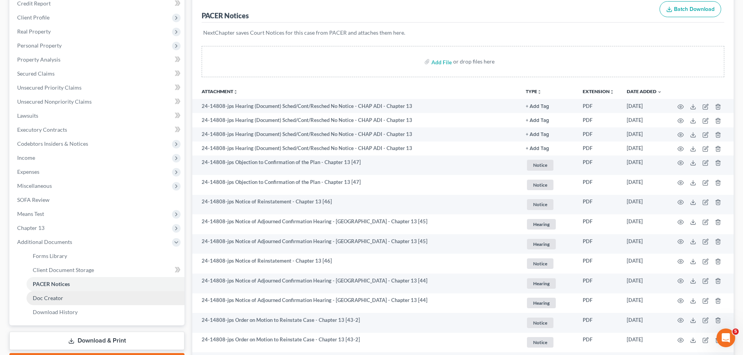
scroll to position [0, 0]
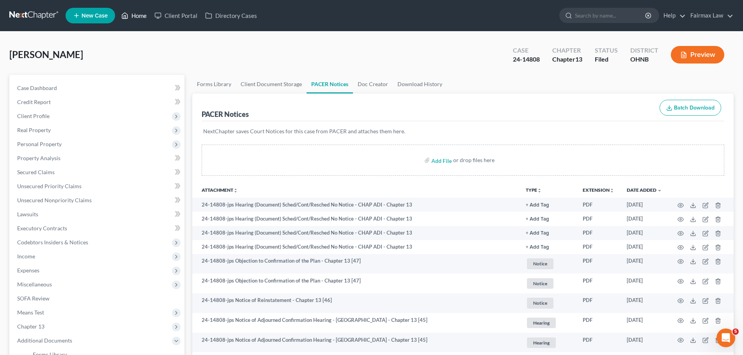
drag, startPoint x: 131, startPoint y: 14, endPoint x: 135, endPoint y: 15, distance: 3.9
click at [131, 14] on link "Home" at bounding box center [133, 16] width 33 height 14
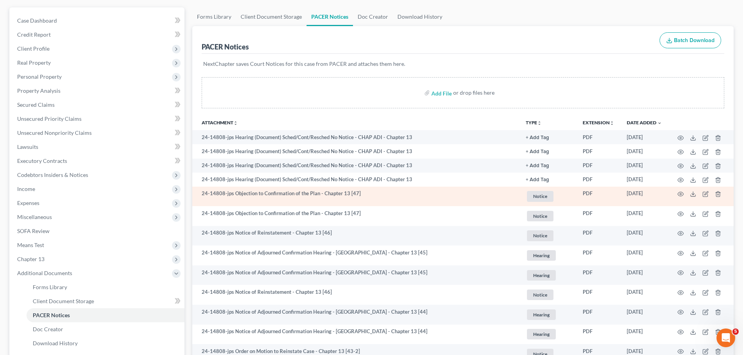
scroll to position [91, 0]
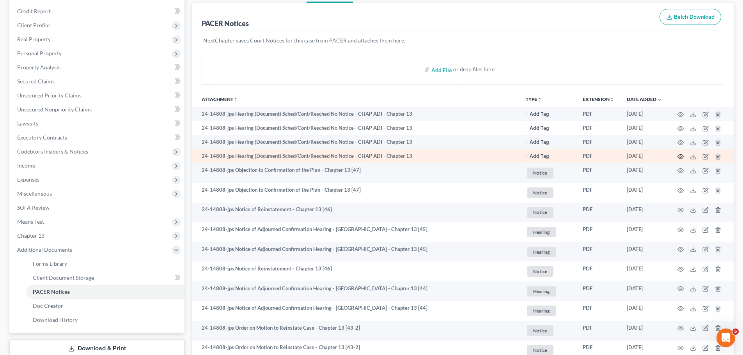
click at [682, 159] on icon "button" at bounding box center [681, 157] width 6 height 6
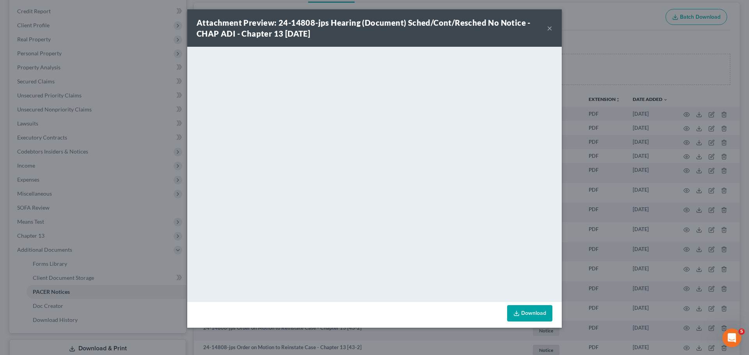
click at [668, 124] on div "Attachment Preview: 24-14808-jps Hearing (Document) Sched/Cont/Resched No Notic…" at bounding box center [374, 177] width 749 height 355
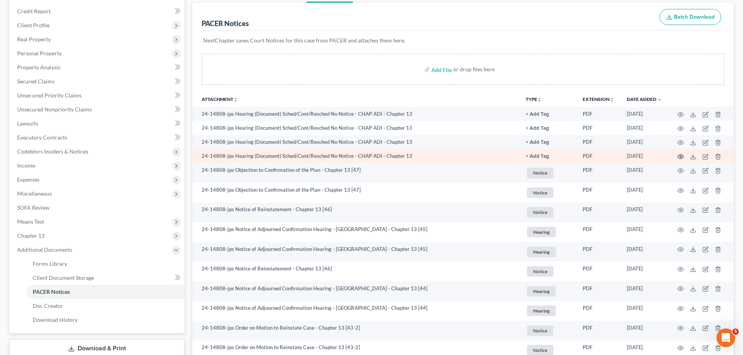
click at [680, 158] on icon "button" at bounding box center [681, 157] width 6 height 6
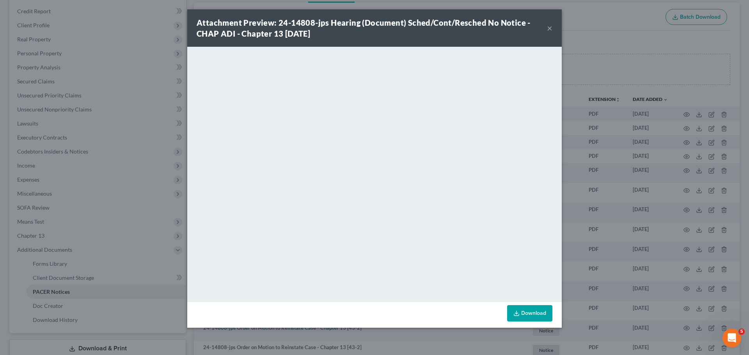
click at [626, 178] on div "Attachment Preview: 24-14808-jps Hearing (Document) Sched/Cont/Resched No Notic…" at bounding box center [374, 177] width 749 height 355
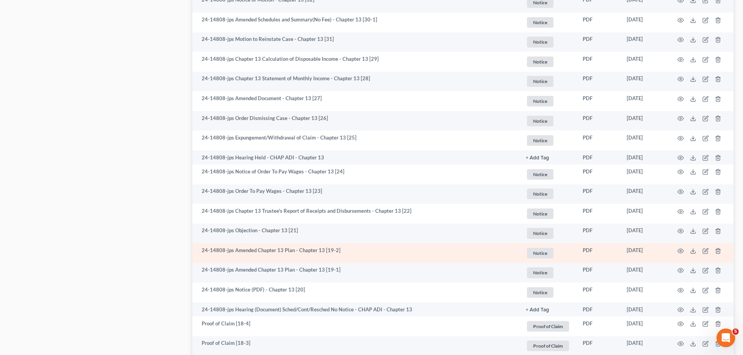
scroll to position [819, 0]
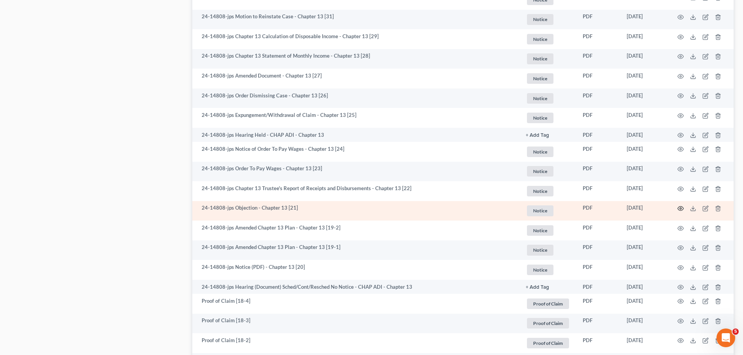
click at [681, 209] on icon "button" at bounding box center [681, 209] width 6 height 6
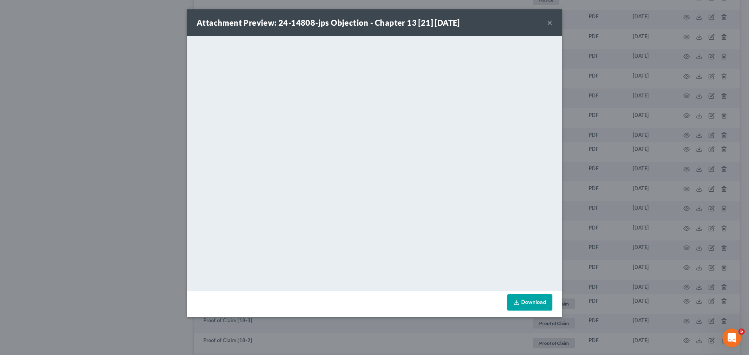
click at [145, 147] on div "Attachment Preview: 24-14808-jps Objection - Chapter 13 [21] [DATE] × <object n…" at bounding box center [374, 177] width 749 height 355
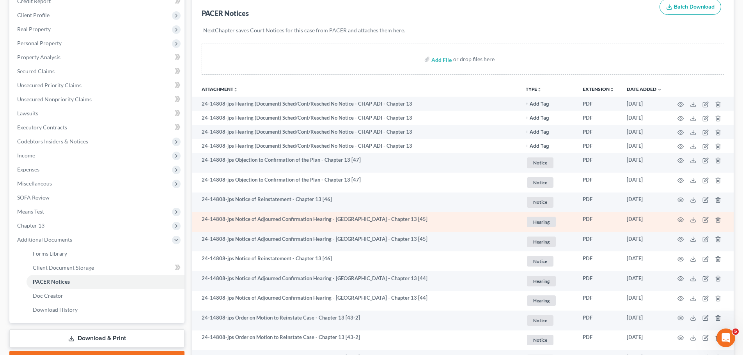
scroll to position [91, 0]
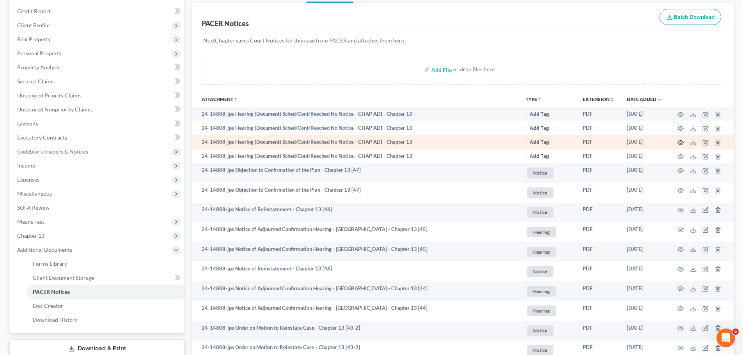
click at [682, 144] on icon "button" at bounding box center [681, 143] width 6 height 6
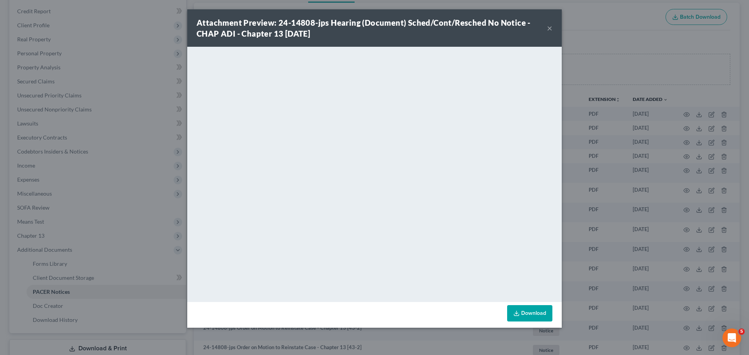
click at [595, 154] on div "Attachment Preview: 24-14808-jps Hearing (Document) Sched/Cont/Resched No Notic…" at bounding box center [374, 177] width 749 height 355
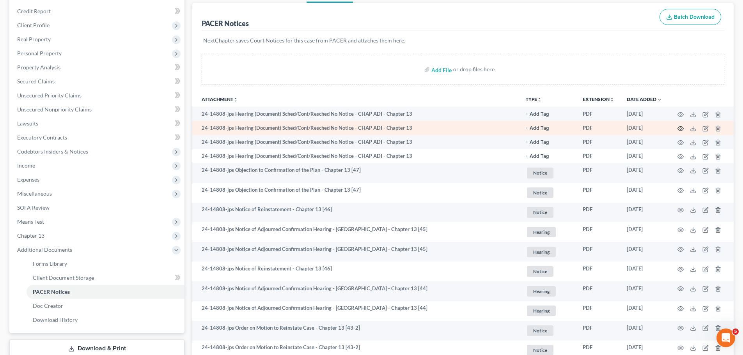
click at [682, 128] on icon "button" at bounding box center [681, 129] width 6 height 6
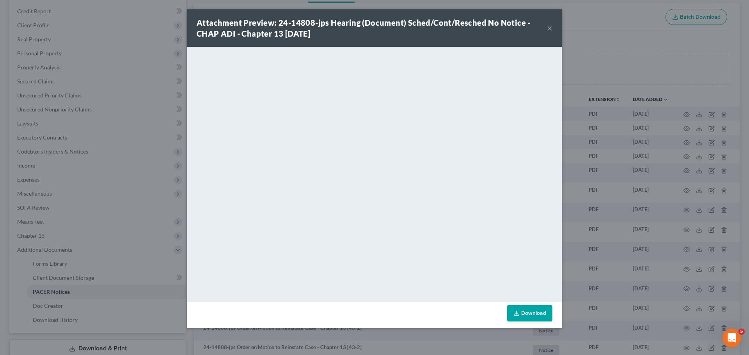
drag, startPoint x: 590, startPoint y: 62, endPoint x: 618, endPoint y: 14, distance: 55.9
click at [585, 67] on div "Attachment Preview: 24-14808-jps Hearing (Document) Sched/Cont/Resched No Notic…" at bounding box center [374, 177] width 749 height 355
